Goal: Transaction & Acquisition: Purchase product/service

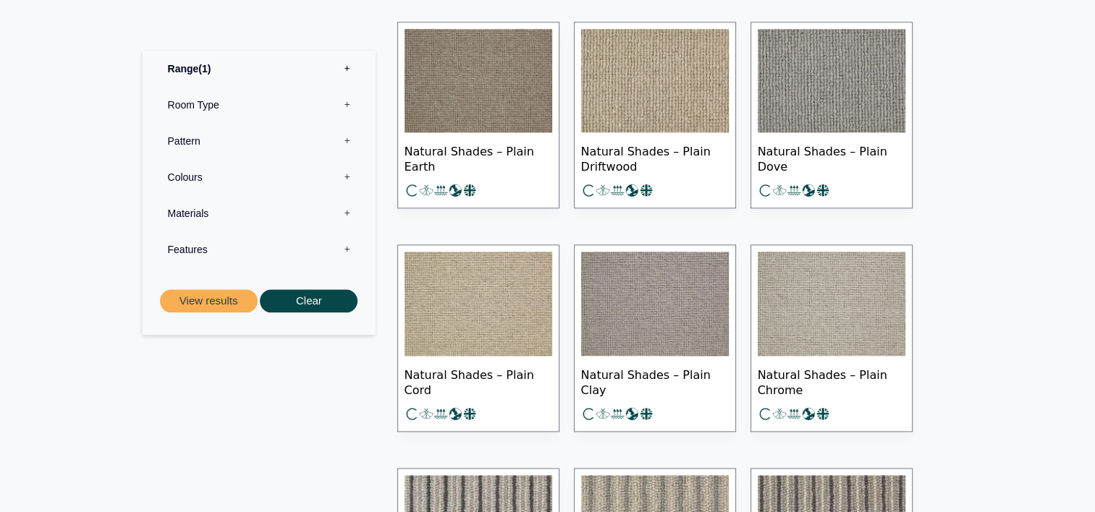
scroll to position [1520, 0]
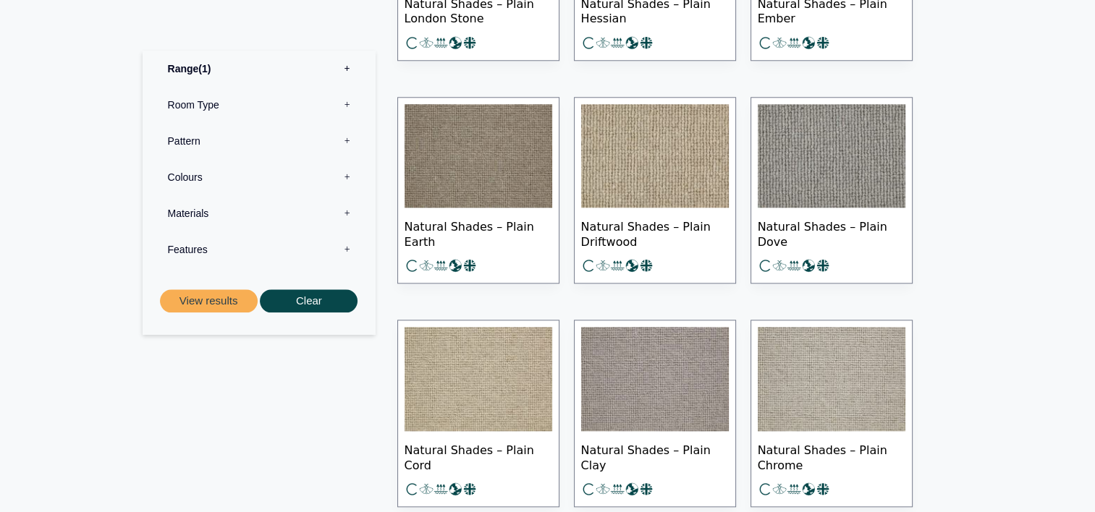
click at [686, 172] on img at bounding box center [655, 156] width 148 height 104
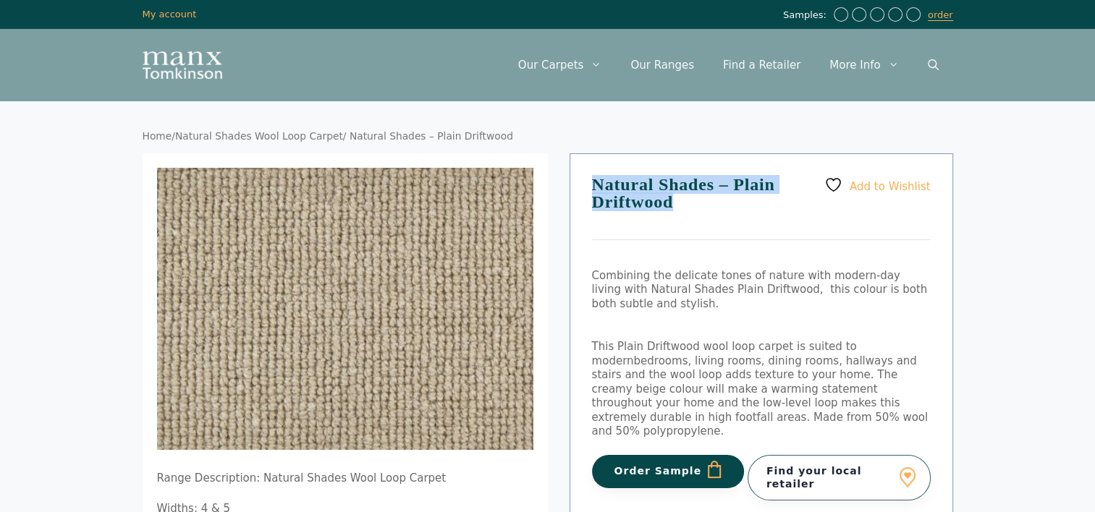
drag, startPoint x: 591, startPoint y: 177, endPoint x: 685, endPoint y: 204, distance: 98.0
click at [685, 204] on div "Add to Wishlist Natural Shades – Plain Driftwood Combining the delicate tones o…" at bounding box center [762, 384] width 384 height 462
copy h1 "Natural Shades – Plain Driftwood"
